Goal: Task Accomplishment & Management: Complete application form

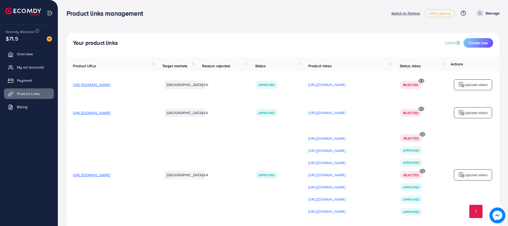
scroll to position [892, 0]
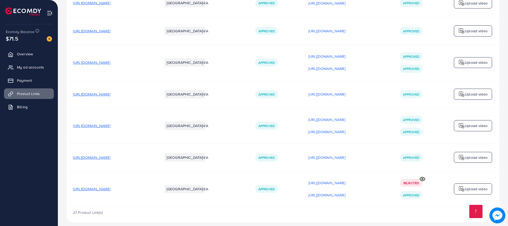
click at [422, 177] on icon at bounding box center [422, 180] width 6 height 6
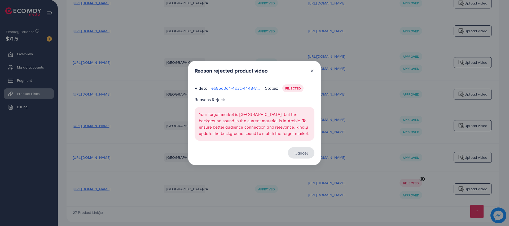
click at [300, 154] on button "Cancel" at bounding box center [301, 152] width 27 height 11
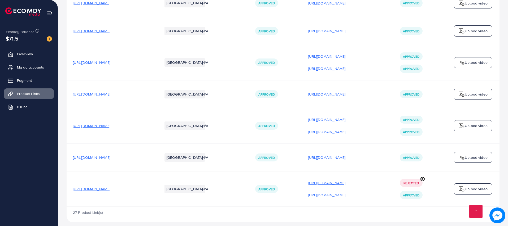
click at [345, 180] on p "[URL][DOMAIN_NAME]" at bounding box center [326, 183] width 37 height 6
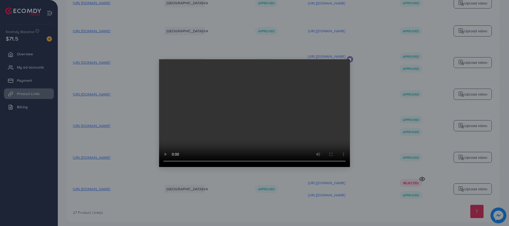
click at [351, 59] on icon at bounding box center [350, 59] width 4 height 4
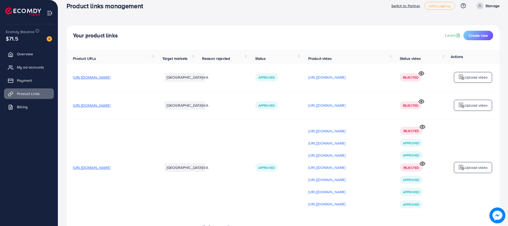
scroll to position [0, 0]
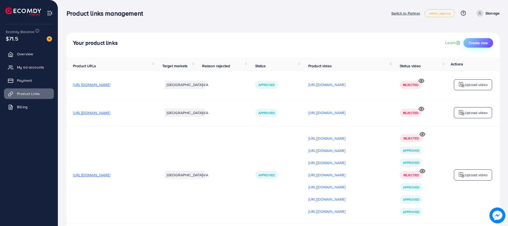
click at [478, 42] on span "Create new" at bounding box center [477, 42] width 19 height 5
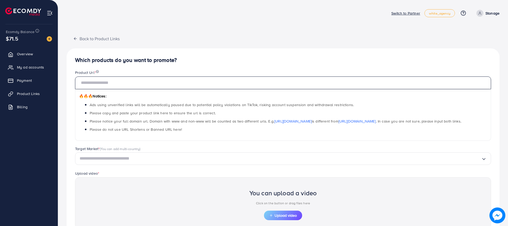
click at [105, 86] on input "text" at bounding box center [283, 83] width 416 height 13
paste input "**********"
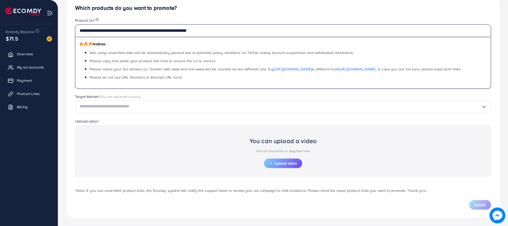
scroll to position [53, 0]
type input "**********"
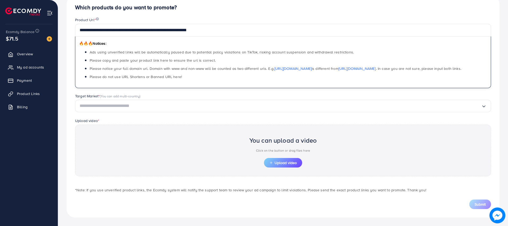
click at [95, 109] on input "Search for option" at bounding box center [280, 106] width 401 height 8
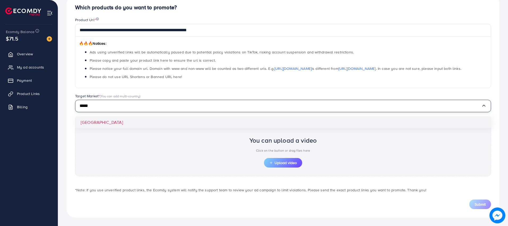
type input "*****"
click at [94, 124] on div "**********" at bounding box center [283, 107] width 433 height 222
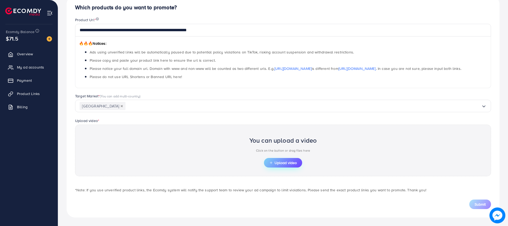
click at [280, 162] on span "Upload video" at bounding box center [283, 163] width 28 height 4
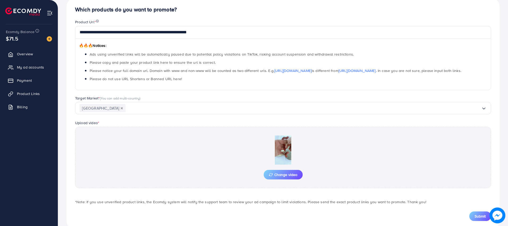
scroll to position [63, 0]
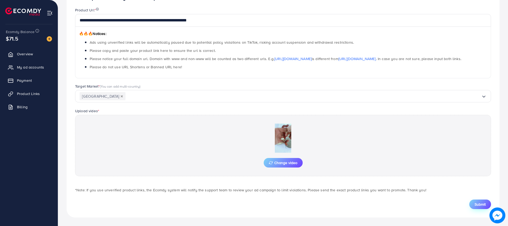
click at [475, 200] on button "Submit" at bounding box center [480, 205] width 22 height 10
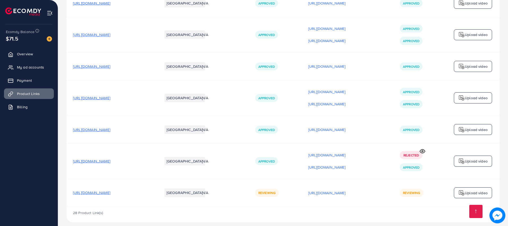
click at [466, 190] on p "Upload video" at bounding box center [475, 193] width 23 height 6
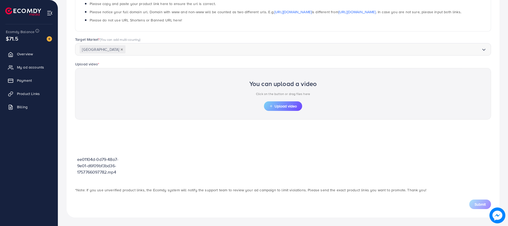
scroll to position [109, 0]
click at [273, 109] on button "Upload video" at bounding box center [283, 107] width 38 height 10
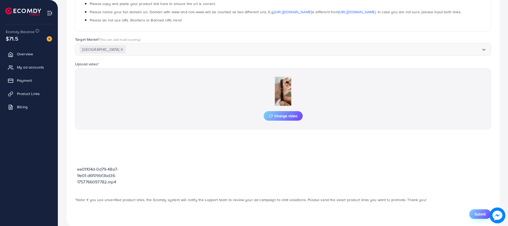
click at [477, 216] on span "Submit" at bounding box center [479, 214] width 11 height 5
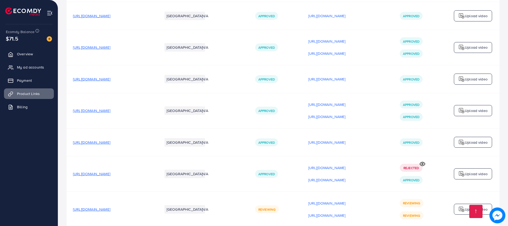
scroll to position [928, 0]
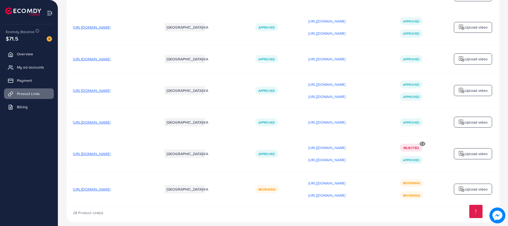
click at [464, 186] on img at bounding box center [461, 189] width 6 height 6
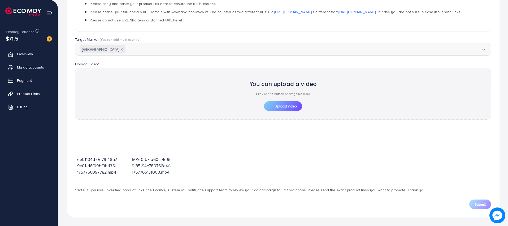
scroll to position [109, 0]
click at [289, 108] on span "Upload video" at bounding box center [283, 106] width 28 height 4
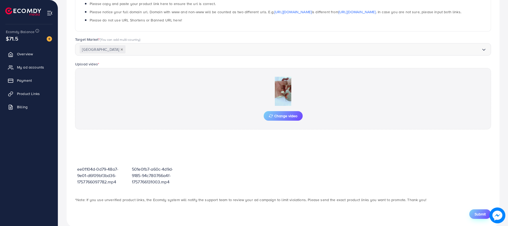
click at [478, 217] on button "Submit" at bounding box center [480, 215] width 22 height 10
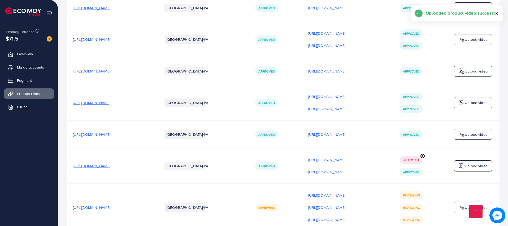
scroll to position [940, 0]
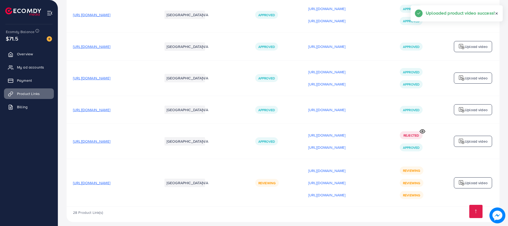
click at [473, 180] on p "Upload video" at bounding box center [475, 183] width 23 height 6
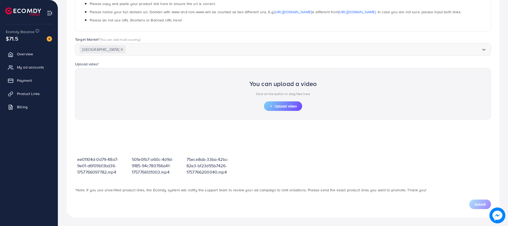
scroll to position [109, 0]
click at [293, 106] on span "Upload video" at bounding box center [283, 106] width 28 height 4
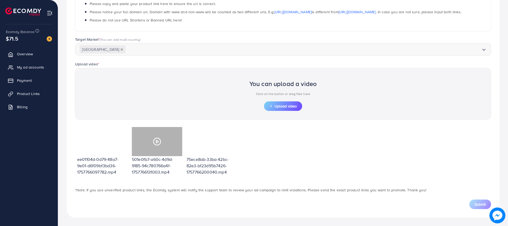
click at [155, 149] on div at bounding box center [157, 141] width 50 height 29
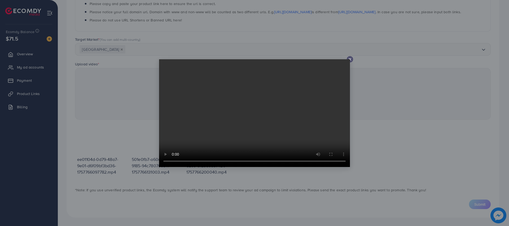
click at [350, 58] on icon at bounding box center [350, 59] width 4 height 4
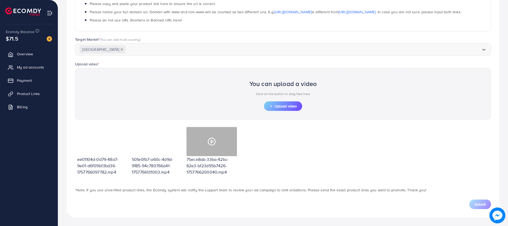
click at [207, 142] on div at bounding box center [211, 141] width 50 height 29
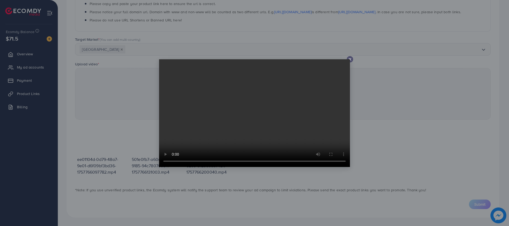
drag, startPoint x: 349, startPoint y: 60, endPoint x: 245, endPoint y: 91, distance: 108.5
click at [349, 60] on video at bounding box center [254, 113] width 191 height 108
click at [107, 135] on div at bounding box center [254, 113] width 509 height 226
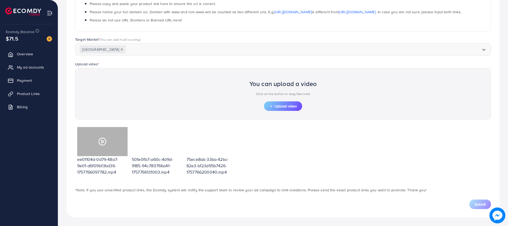
click at [105, 141] on icon at bounding box center [102, 142] width 8 height 8
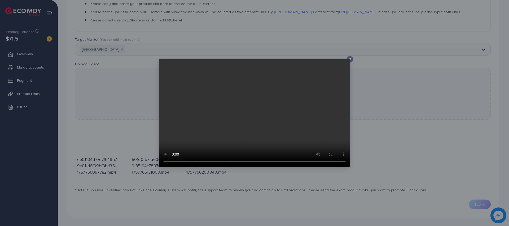
click at [349, 56] on div at bounding box center [350, 59] width 6 height 6
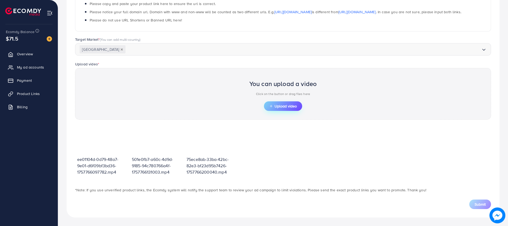
click at [275, 104] on span "Upload video" at bounding box center [283, 106] width 28 height 4
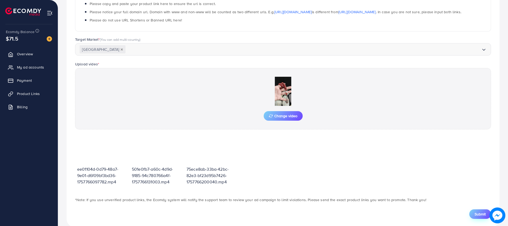
click at [481, 214] on span "Submit" at bounding box center [479, 214] width 11 height 5
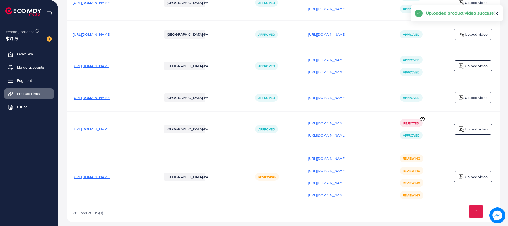
click at [473, 174] on p "Upload video" at bounding box center [475, 177] width 23 height 6
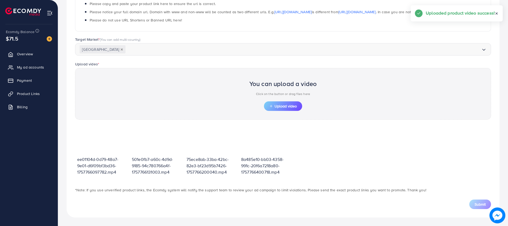
scroll to position [109, 0]
click at [281, 107] on span "Upload video" at bounding box center [283, 106] width 28 height 4
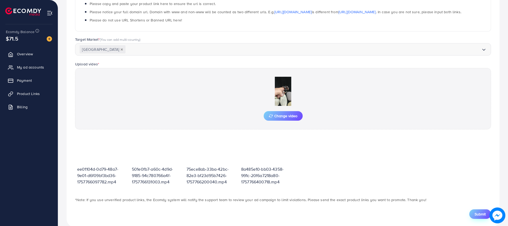
click at [481, 215] on span "Submit" at bounding box center [479, 214] width 11 height 5
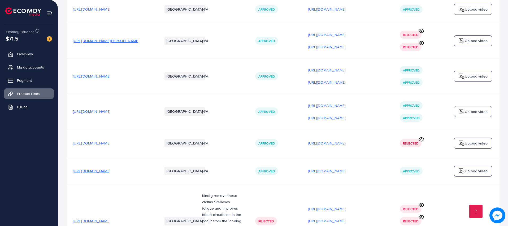
scroll to position [636, 0]
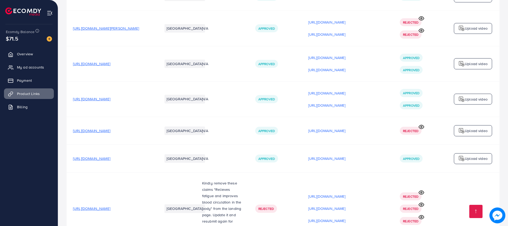
click at [110, 100] on span "[URL][DOMAIN_NAME]" at bounding box center [91, 98] width 37 height 5
click at [345, 159] on p "[URL][DOMAIN_NAME]" at bounding box center [326, 159] width 37 height 6
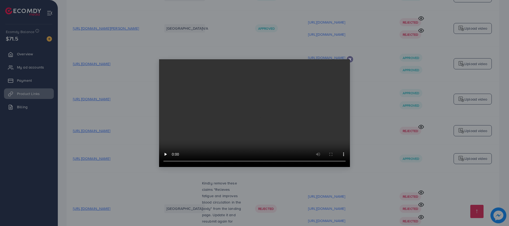
click at [351, 61] on icon at bounding box center [350, 59] width 4 height 4
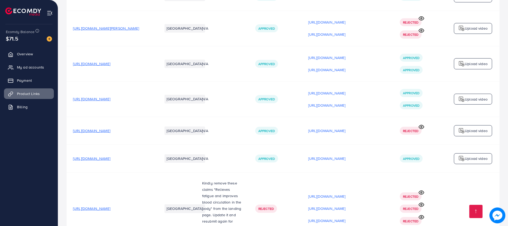
click at [468, 162] on p "Upload video" at bounding box center [475, 159] width 23 height 6
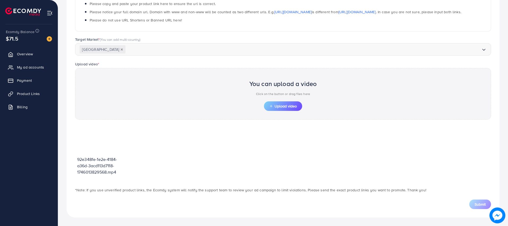
scroll to position [109, 0]
click at [274, 107] on span "Upload video" at bounding box center [283, 106] width 28 height 4
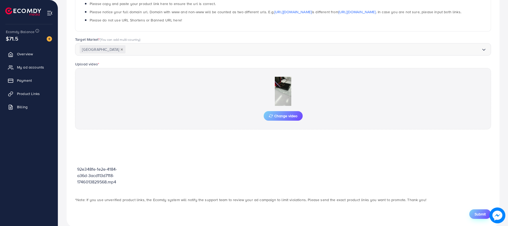
click at [481, 215] on span "Submit" at bounding box center [479, 214] width 11 height 5
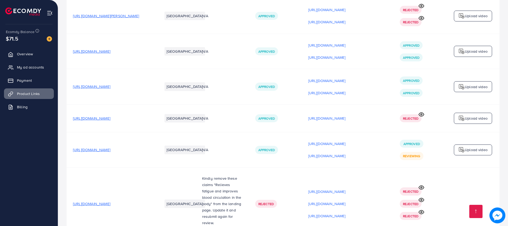
scroll to position [636, 0]
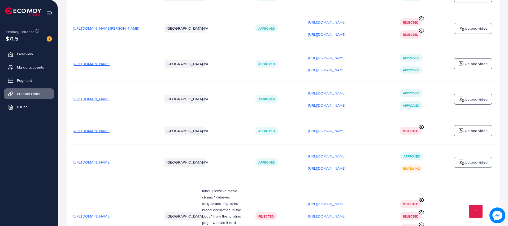
click at [110, 101] on span "[URL][DOMAIN_NAME]" at bounding box center [91, 98] width 37 height 5
click at [467, 100] on p "Upload video" at bounding box center [475, 99] width 23 height 6
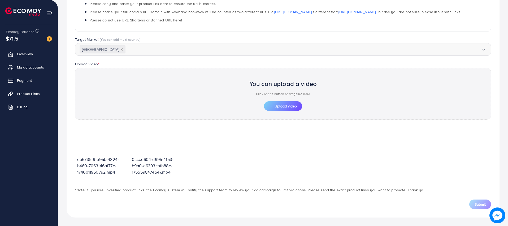
scroll to position [109, 0]
click at [285, 109] on button "Upload video" at bounding box center [283, 107] width 38 height 10
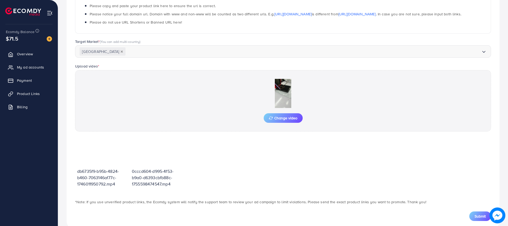
scroll to position [119, 0]
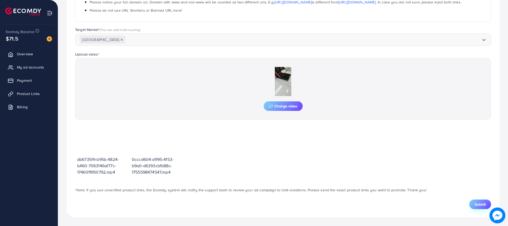
click at [474, 204] on span "Submit" at bounding box center [479, 204] width 11 height 5
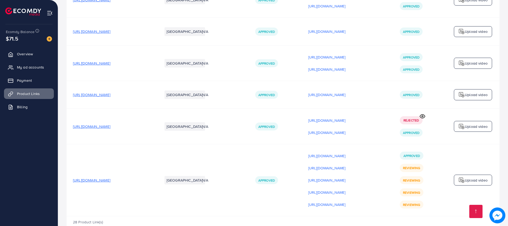
scroll to position [984, 0]
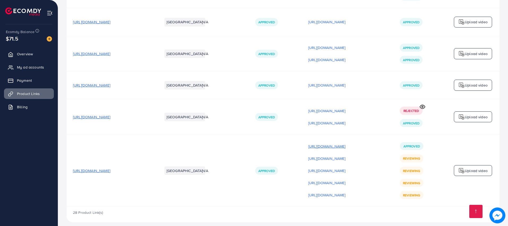
click at [342, 143] on p "[URL][DOMAIN_NAME]" at bounding box center [326, 146] width 37 height 6
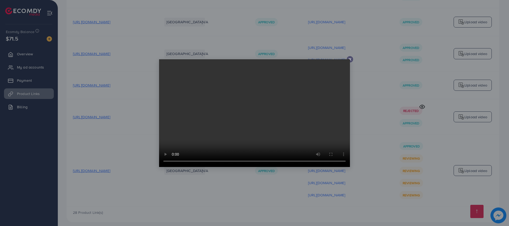
click at [349, 60] on video at bounding box center [254, 113] width 191 height 108
click at [350, 58] on icon at bounding box center [350, 59] width 4 height 4
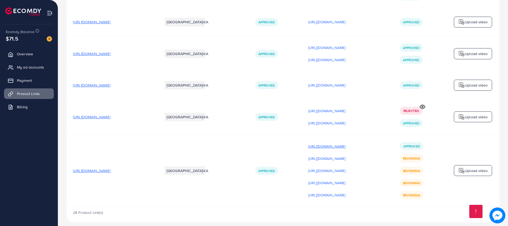
click at [345, 143] on p "[URL][DOMAIN_NAME]" at bounding box center [326, 146] width 37 height 6
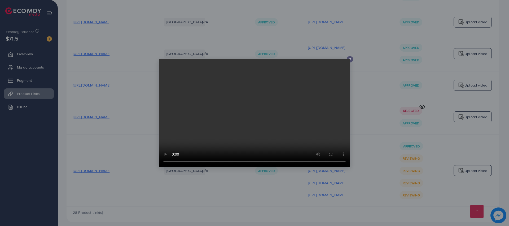
click at [349, 59] on video at bounding box center [254, 113] width 191 height 108
click at [350, 60] on icon at bounding box center [350, 59] width 4 height 4
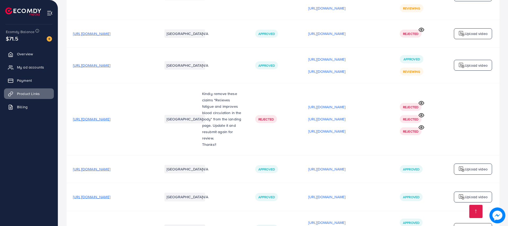
scroll to position [666, 0]
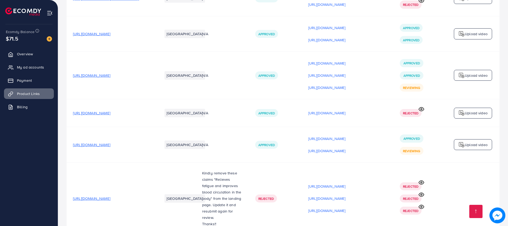
drag, startPoint x: 507, startPoint y: 136, endPoint x: 507, endPoint y: 128, distance: 8.5
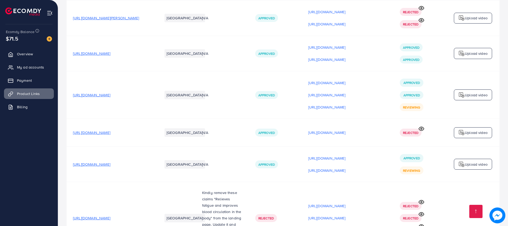
scroll to position [654, 0]
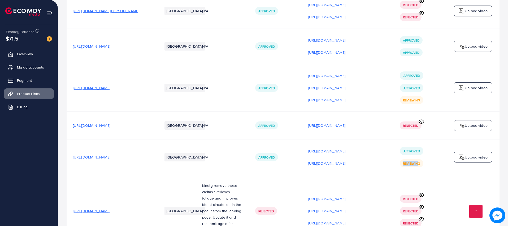
drag, startPoint x: 396, startPoint y: 173, endPoint x: 417, endPoint y: 170, distance: 21.7
click at [417, 170] on td "Approved Reviewing" at bounding box center [419, 158] width 53 height 36
click at [429, 171] on td "Approved Reviewing" at bounding box center [419, 158] width 53 height 36
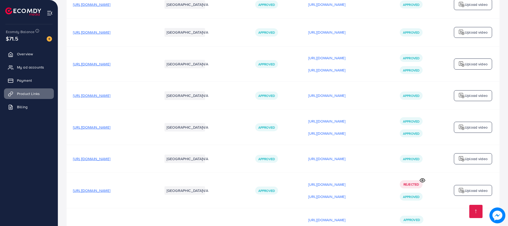
scroll to position [984, 0]
